Goal: Information Seeking & Learning: Learn about a topic

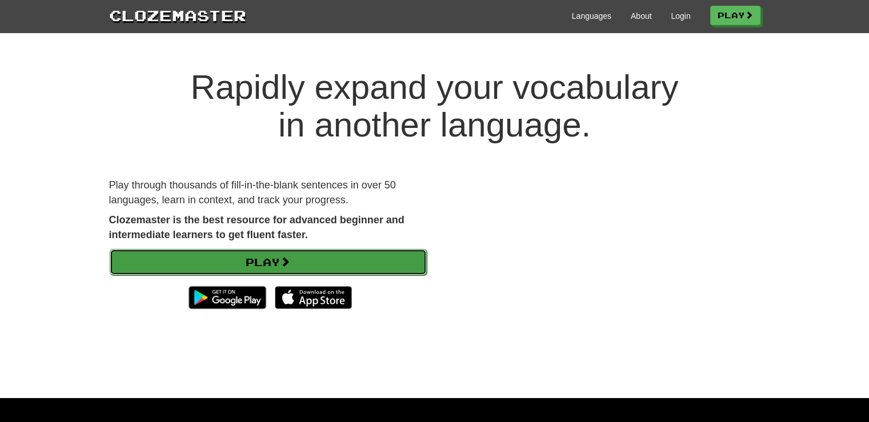
click at [277, 259] on link "Play" at bounding box center [268, 262] width 317 height 26
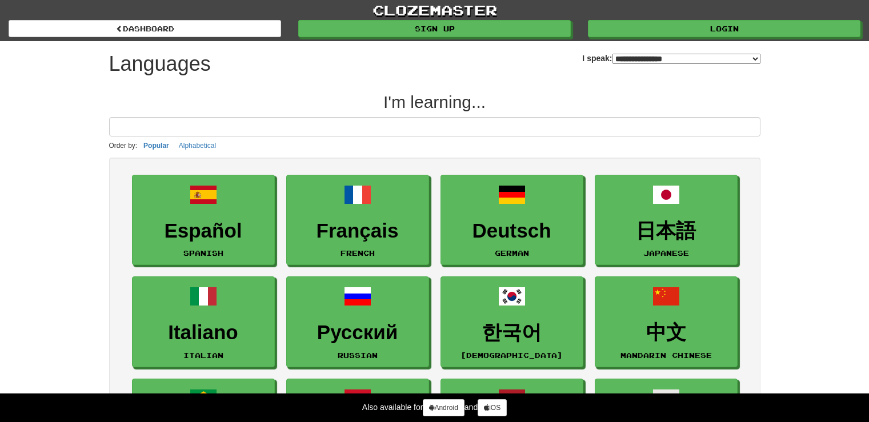
select select "*******"
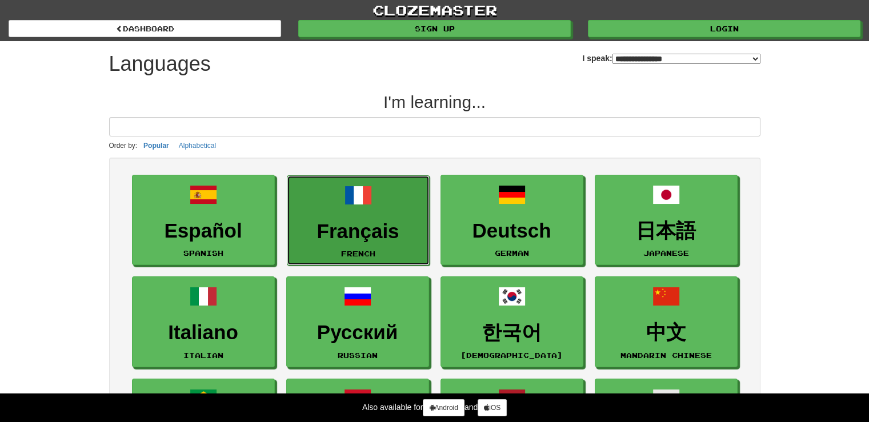
click at [351, 187] on span at bounding box center [358, 195] width 27 height 27
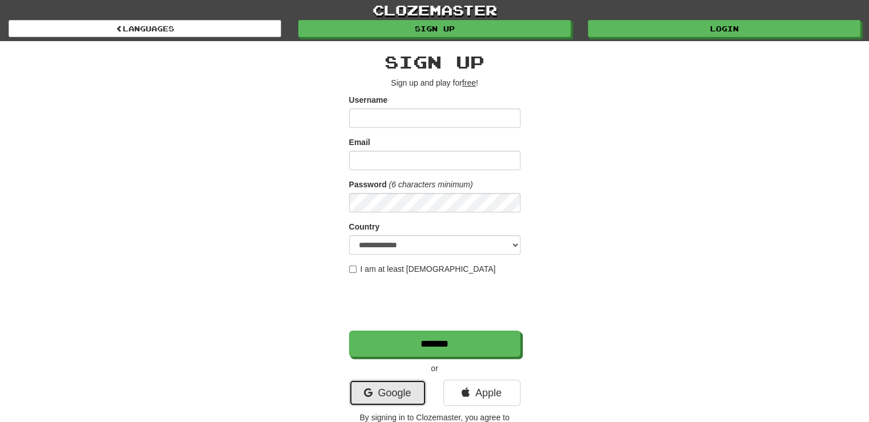
click at [387, 388] on link "Google" at bounding box center [387, 393] width 77 height 26
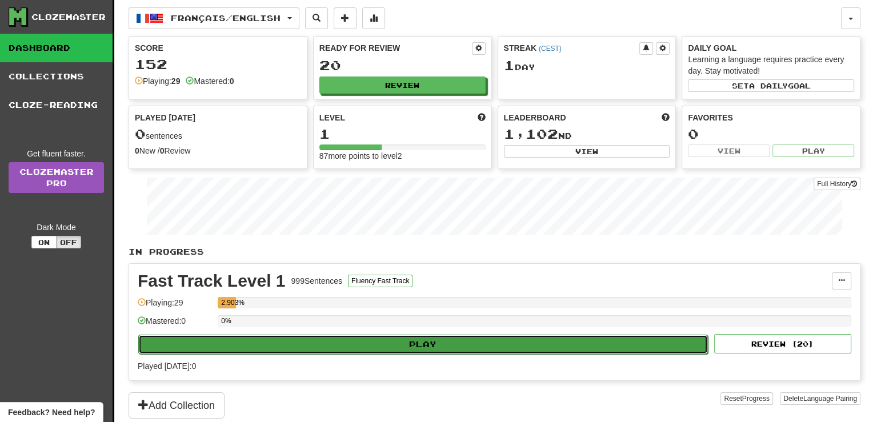
click at [313, 351] on button "Play" at bounding box center [423, 344] width 570 height 19
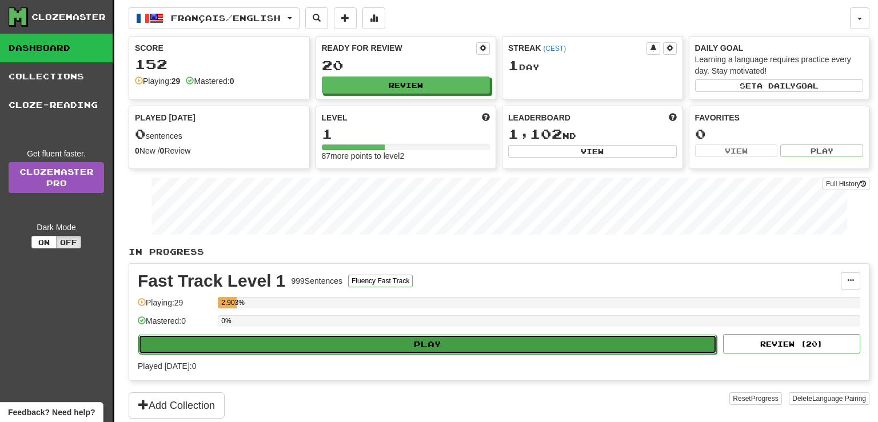
select select "**"
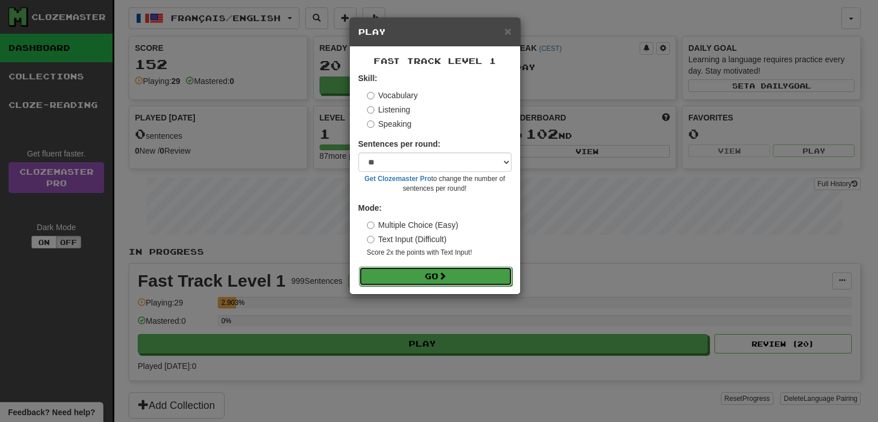
click at [441, 269] on button "Go" at bounding box center [435, 276] width 153 height 19
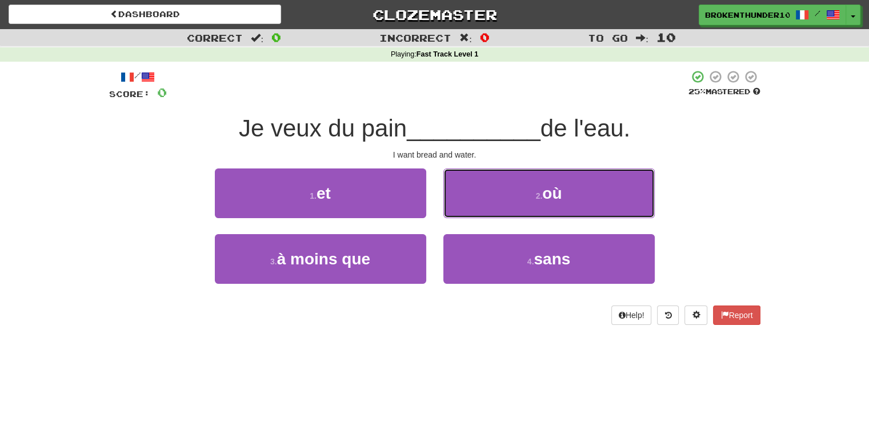
drag, startPoint x: 507, startPoint y: 193, endPoint x: 446, endPoint y: 139, distance: 81.0
click at [446, 139] on div "/ Score: 0 25 % Mastered Je veux du pain __________ de l'eau. I want bread and …" at bounding box center [435, 197] width 652 height 255
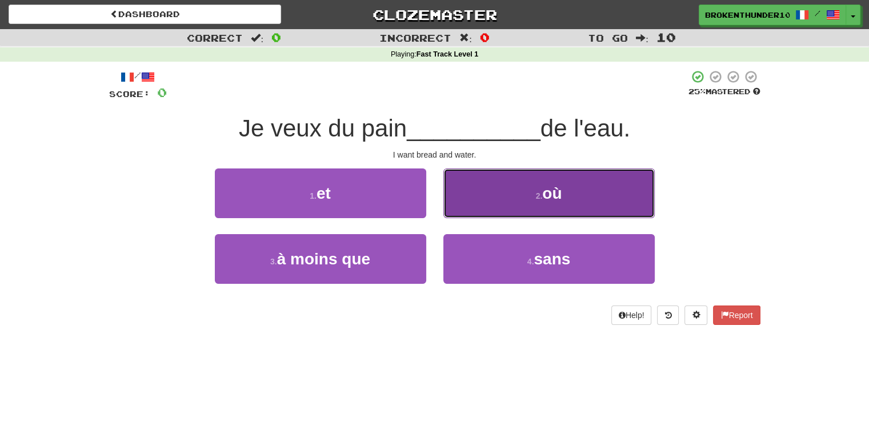
click at [523, 193] on button "2 . où" at bounding box center [548, 194] width 211 height 50
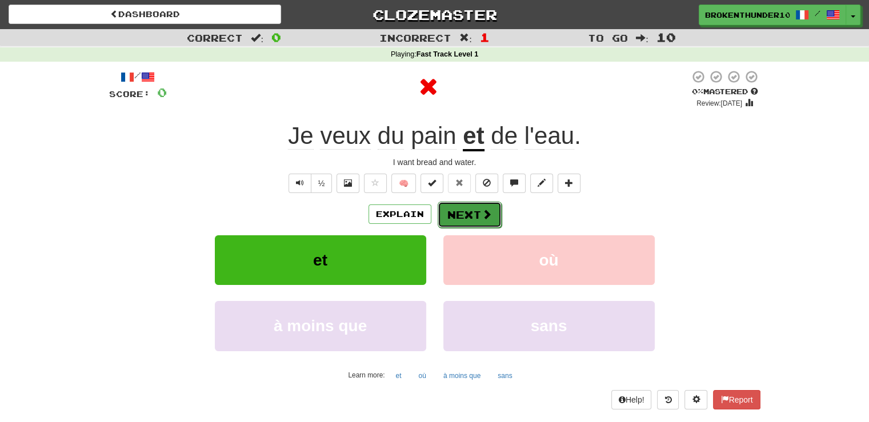
click at [455, 215] on button "Next" at bounding box center [470, 215] width 64 height 26
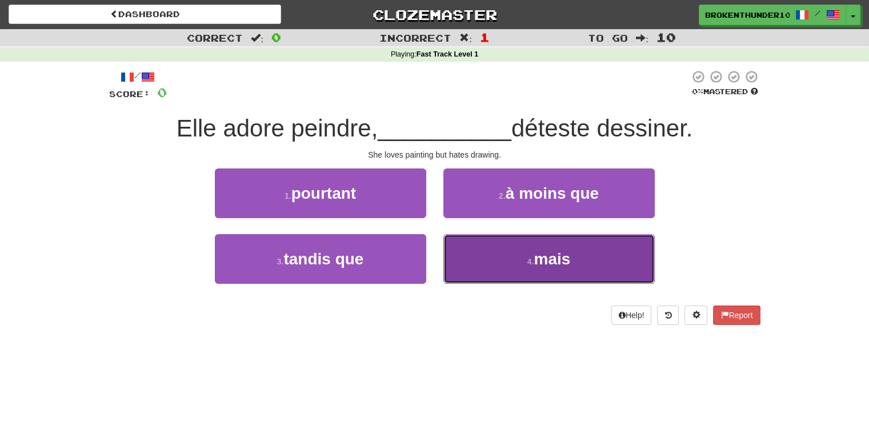
click at [478, 258] on button "4 . mais" at bounding box center [548, 259] width 211 height 50
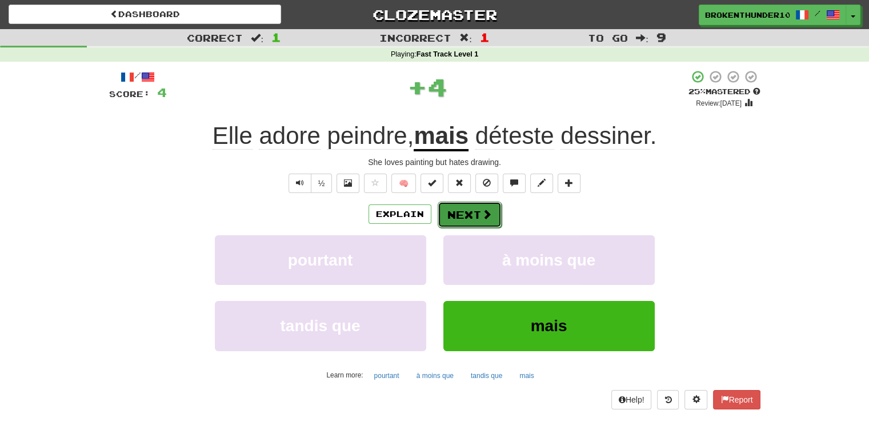
click at [469, 214] on button "Next" at bounding box center [470, 215] width 64 height 26
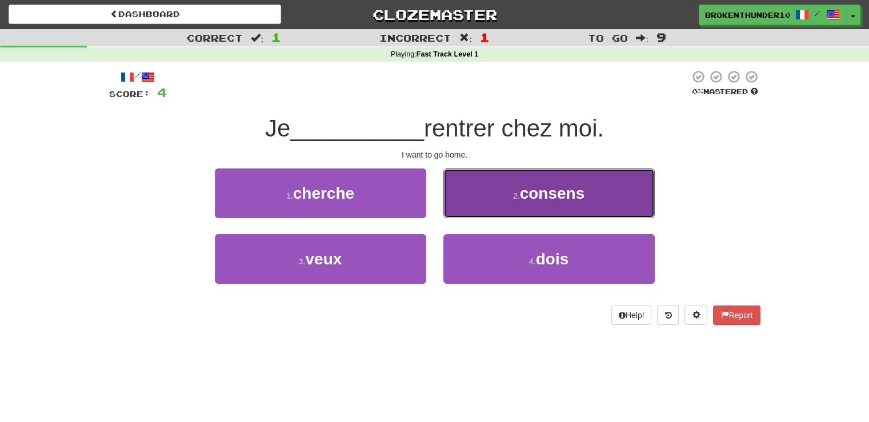
click at [549, 193] on span "consens" at bounding box center [552, 194] width 65 height 18
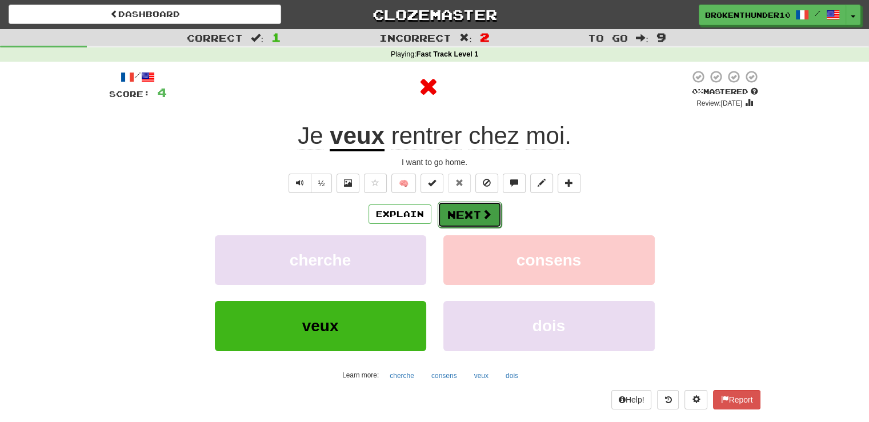
click at [487, 215] on span at bounding box center [487, 214] width 10 height 10
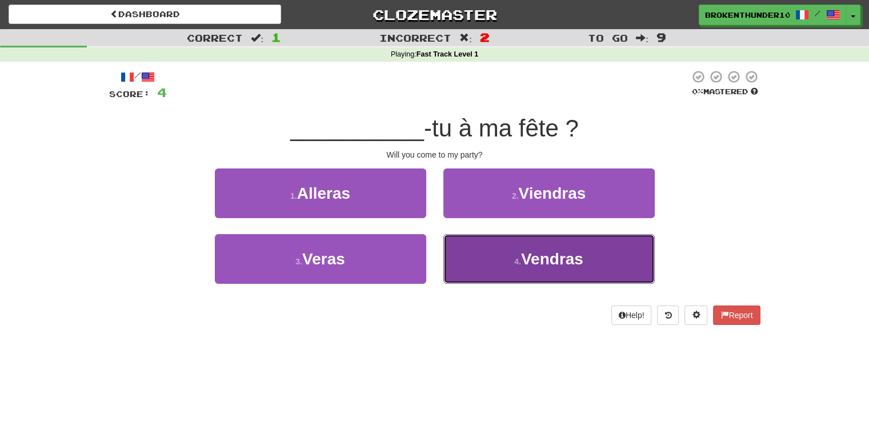
click at [494, 259] on button "4 . Vendras" at bounding box center [548, 259] width 211 height 50
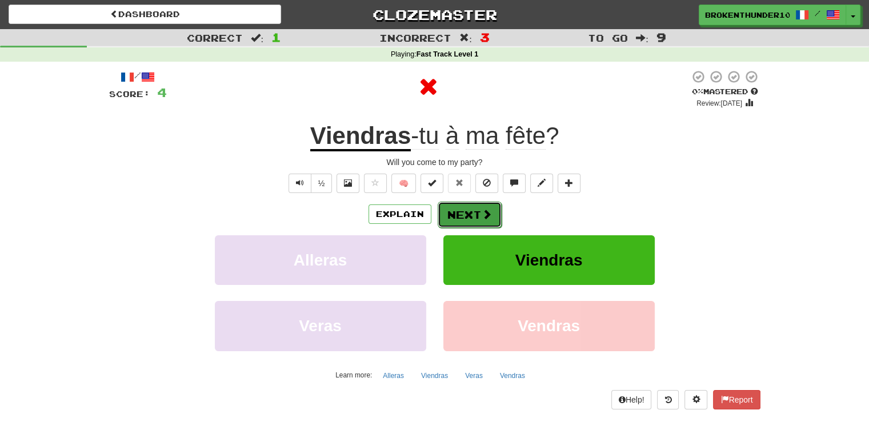
click at [462, 205] on button "Next" at bounding box center [470, 215] width 64 height 26
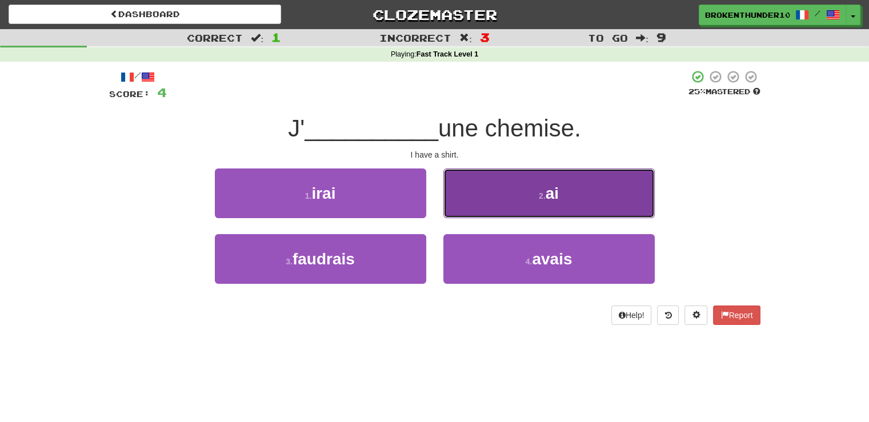
click at [498, 213] on button "2 . ai" at bounding box center [548, 194] width 211 height 50
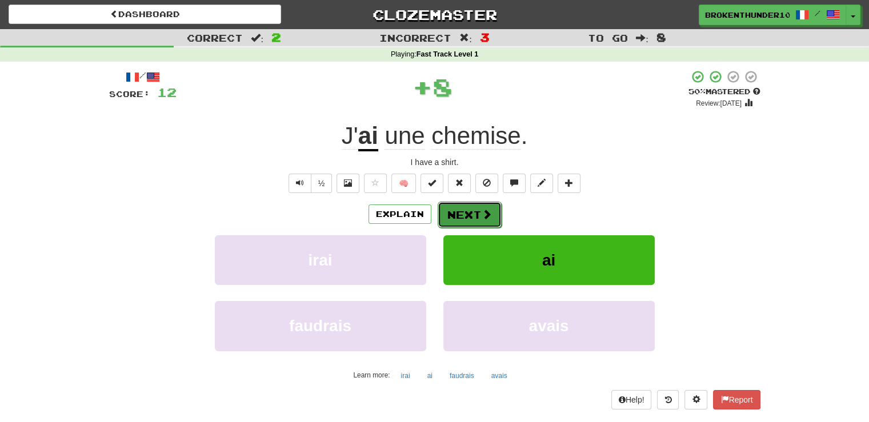
click at [463, 225] on button "Next" at bounding box center [470, 215] width 64 height 26
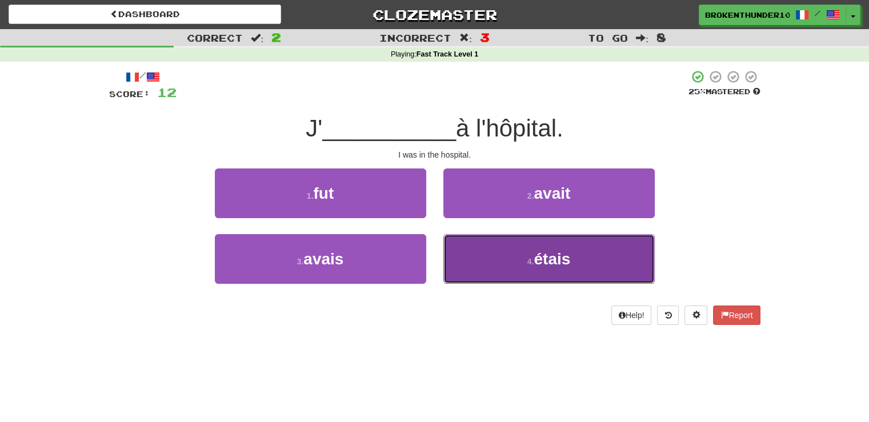
click at [483, 269] on button "4 . étais" at bounding box center [548, 259] width 211 height 50
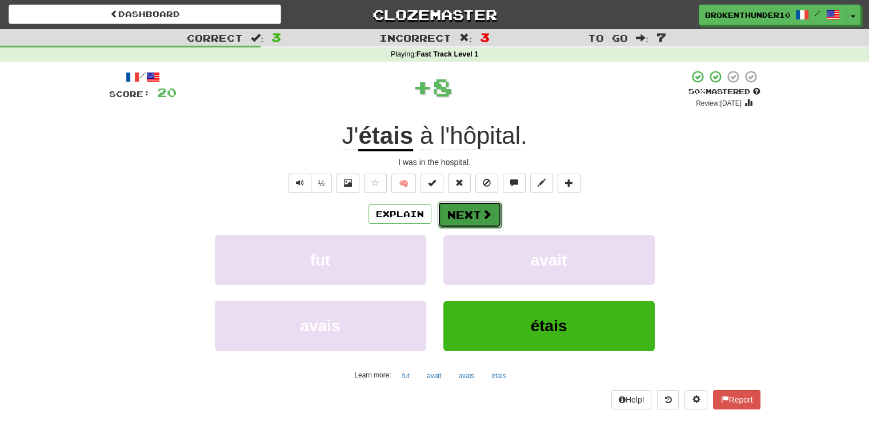
click at [478, 217] on button "Next" at bounding box center [470, 215] width 64 height 26
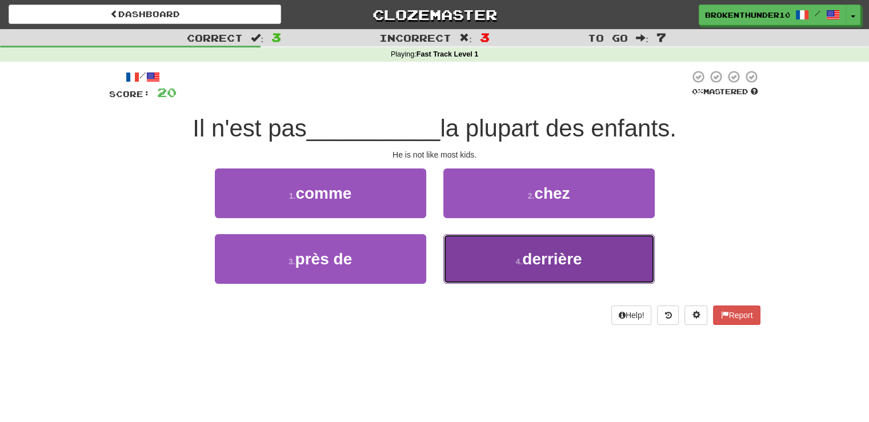
click at [493, 255] on button "4 . derrière" at bounding box center [548, 259] width 211 height 50
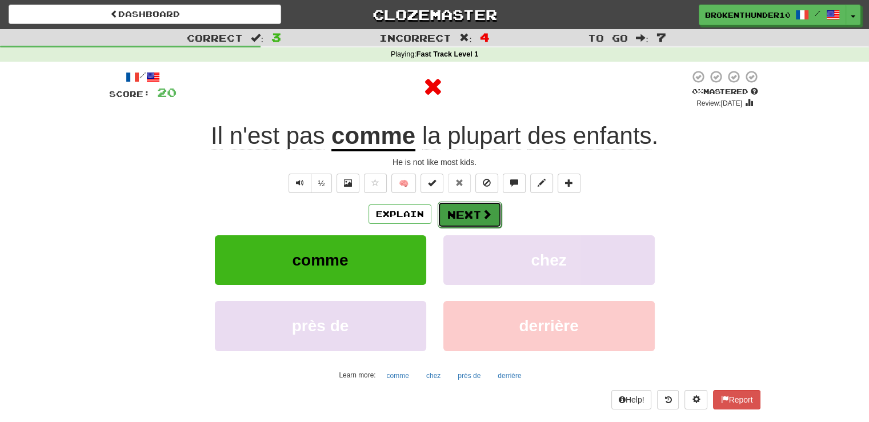
click at [464, 218] on button "Next" at bounding box center [470, 215] width 64 height 26
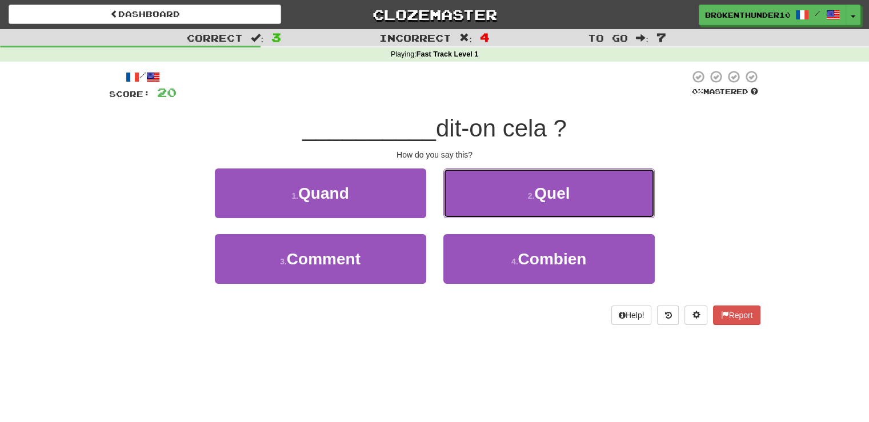
drag, startPoint x: 500, startPoint y: 198, endPoint x: 426, endPoint y: 154, distance: 86.4
click at [426, 154] on div "/ Score: 20 0 % Mastered __________ dit-on cela ? How do you say this? 1 . Quan…" at bounding box center [435, 197] width 652 height 255
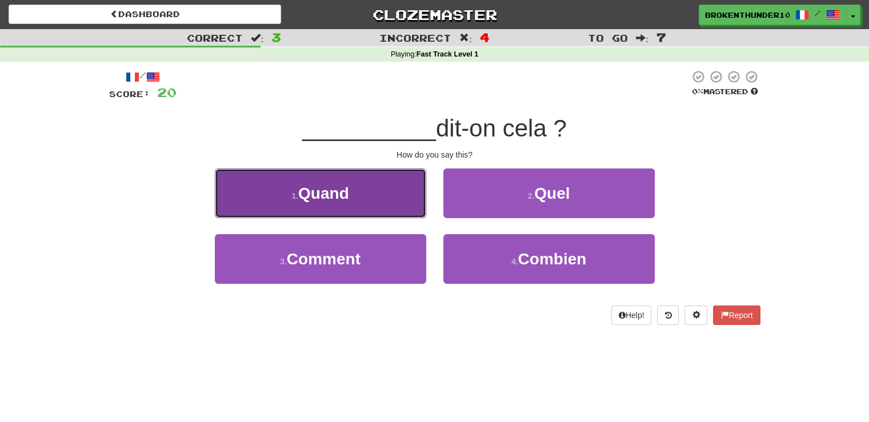
click at [395, 193] on button "1 . Quand" at bounding box center [320, 194] width 211 height 50
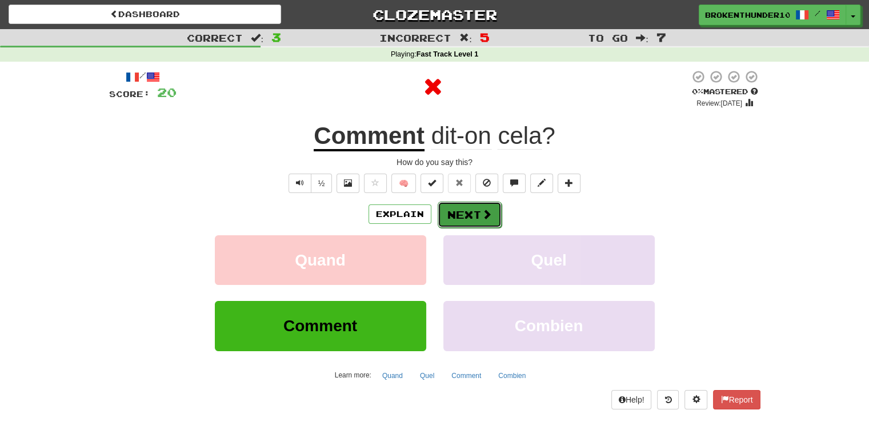
click at [479, 213] on button "Next" at bounding box center [470, 215] width 64 height 26
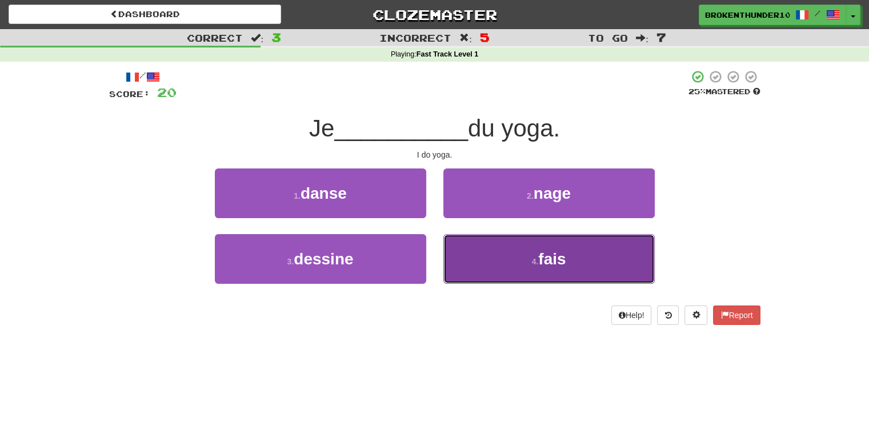
click at [493, 260] on button "4 . fais" at bounding box center [548, 259] width 211 height 50
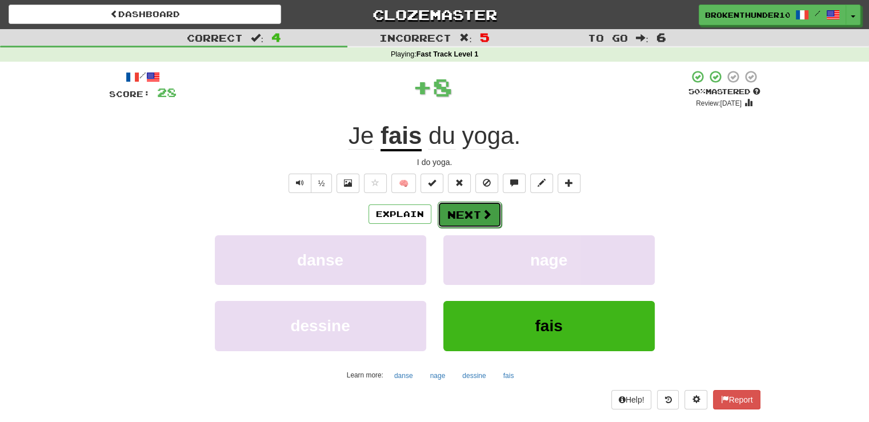
click at [478, 216] on button "Next" at bounding box center [470, 215] width 64 height 26
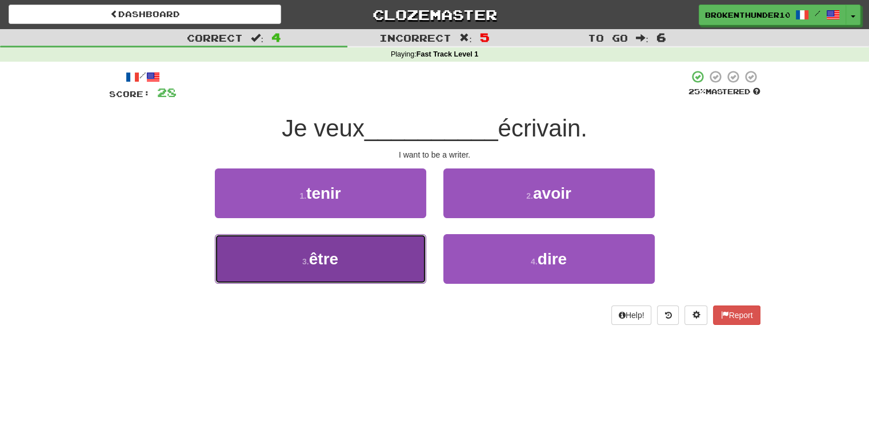
click at [382, 260] on button "3 . être" at bounding box center [320, 259] width 211 height 50
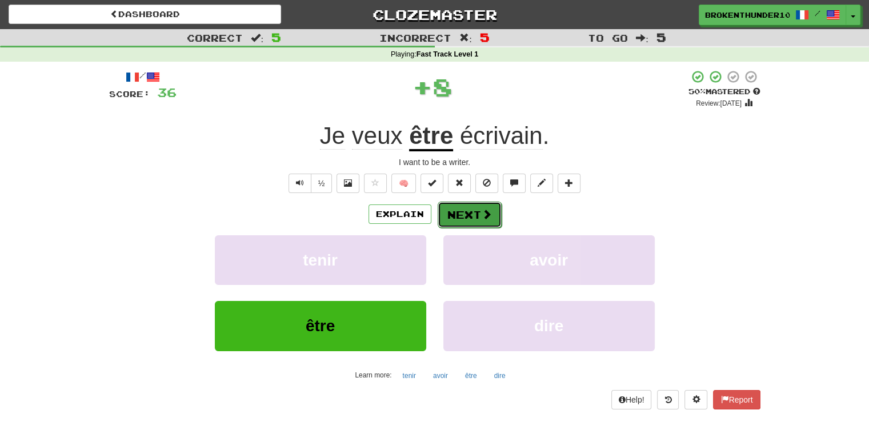
click at [469, 214] on button "Next" at bounding box center [470, 215] width 64 height 26
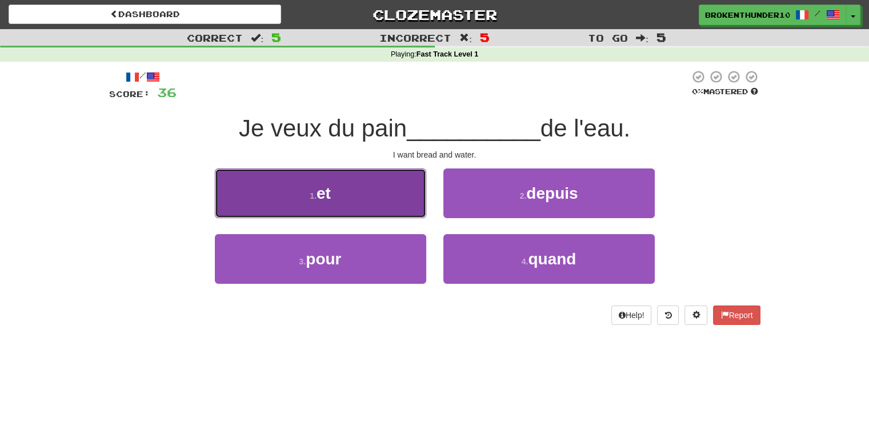
click at [375, 184] on button "1 . et" at bounding box center [320, 194] width 211 height 50
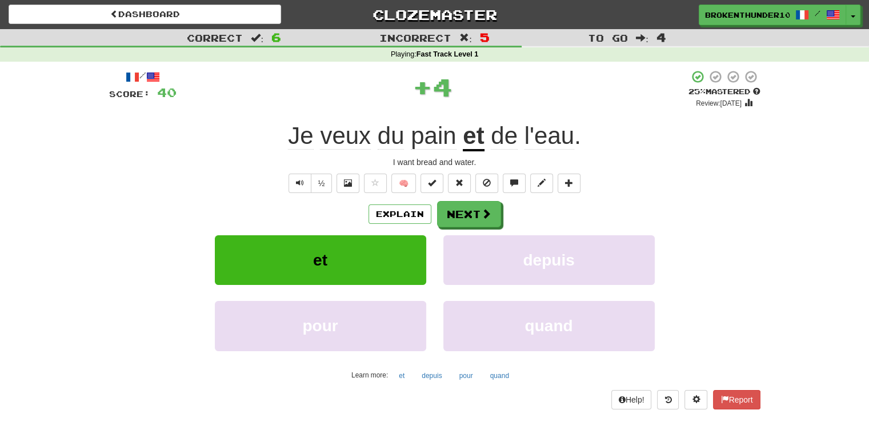
click at [472, 198] on div "/ Score: 40 + 4 25 % Mastered Review: [DATE] veux du pain et de l'eau . I want …" at bounding box center [435, 239] width 652 height 339
click at [472, 214] on button "Next" at bounding box center [470, 215] width 64 height 26
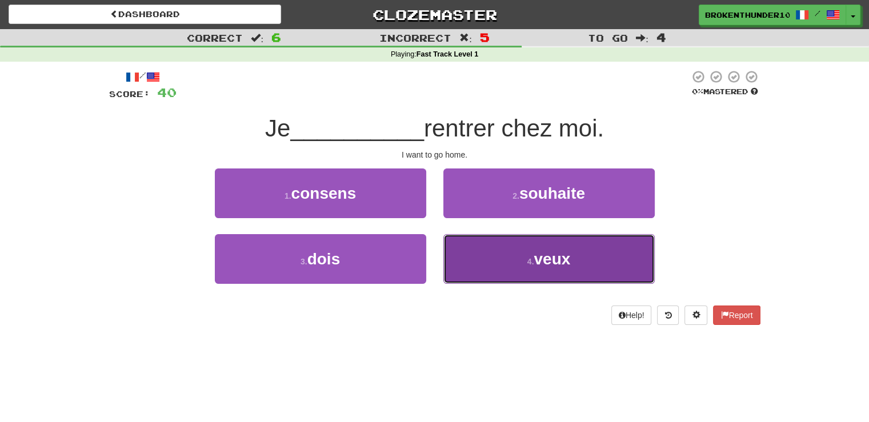
click at [502, 266] on button "4 . veux" at bounding box center [548, 259] width 211 height 50
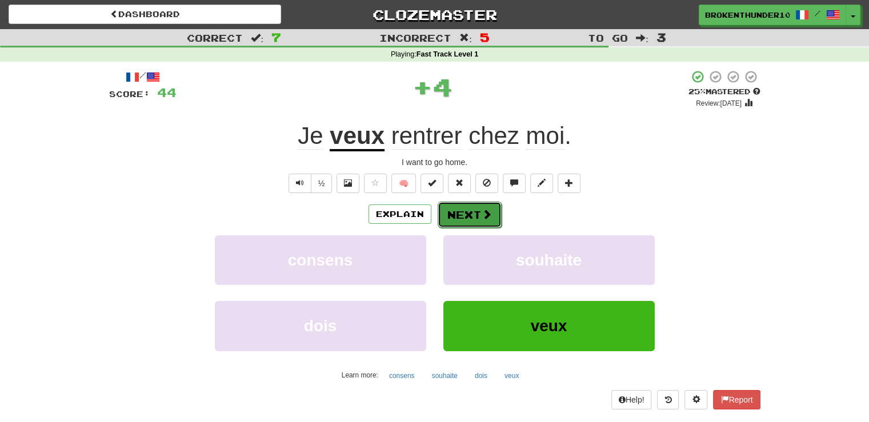
click at [468, 210] on button "Next" at bounding box center [470, 215] width 64 height 26
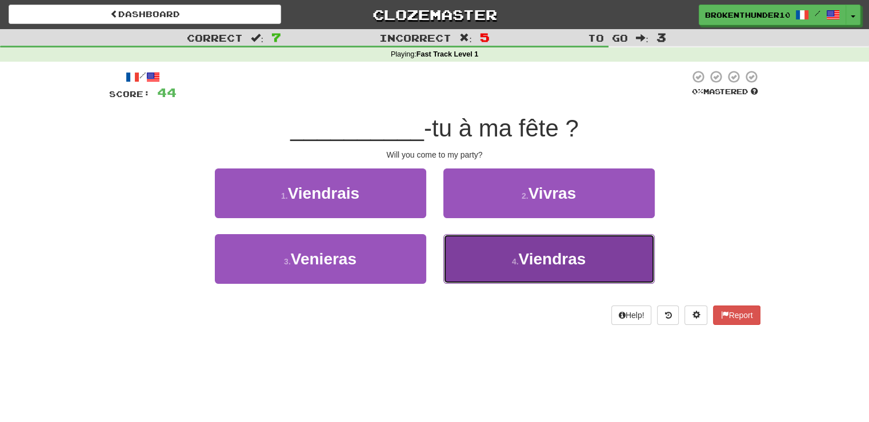
click at [479, 251] on button "4 . Viendras" at bounding box center [548, 259] width 211 height 50
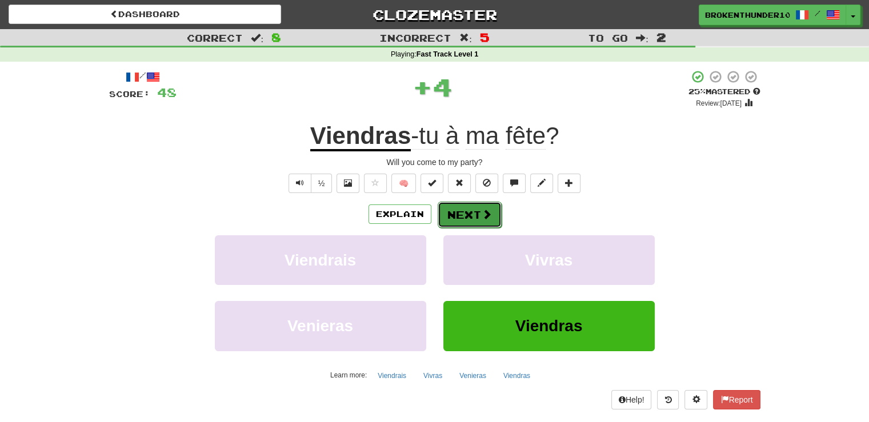
click at [479, 215] on button "Next" at bounding box center [470, 215] width 64 height 26
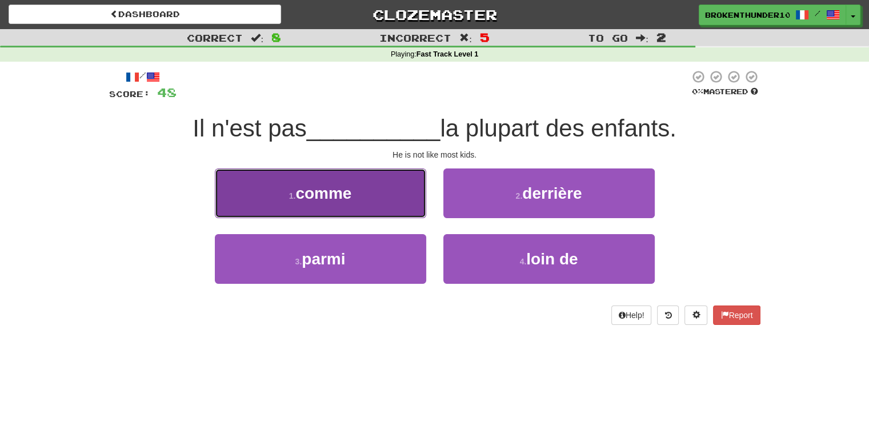
click at [400, 190] on button "1 . comme" at bounding box center [320, 194] width 211 height 50
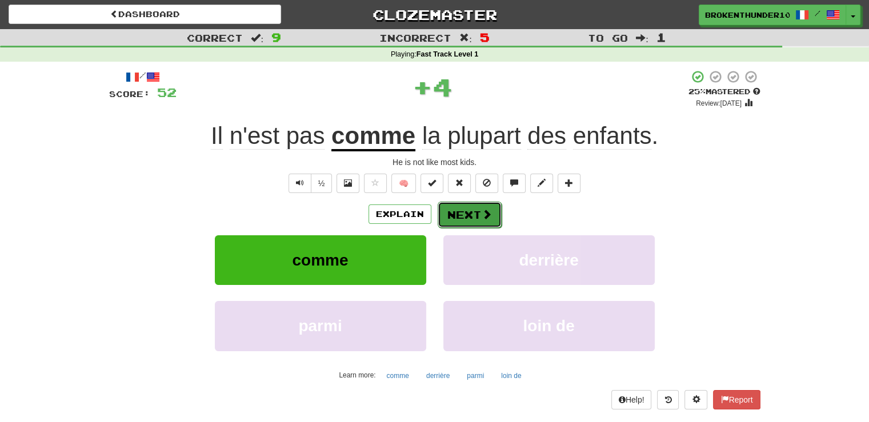
click at [485, 205] on button "Next" at bounding box center [470, 215] width 64 height 26
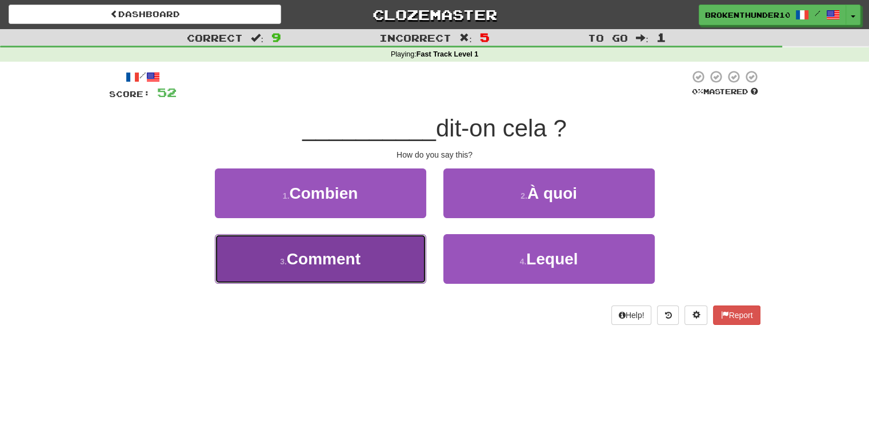
click at [382, 253] on button "3 . Comment" at bounding box center [320, 259] width 211 height 50
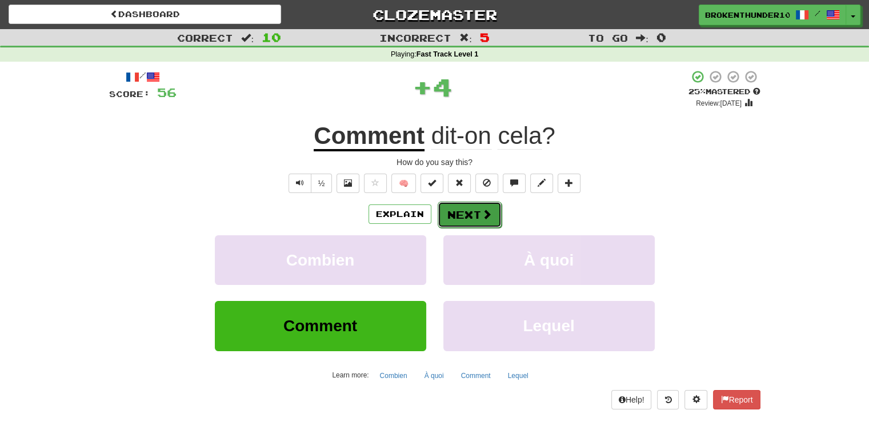
click at [463, 211] on button "Next" at bounding box center [470, 215] width 64 height 26
